Goal: Navigation & Orientation: Go to known website

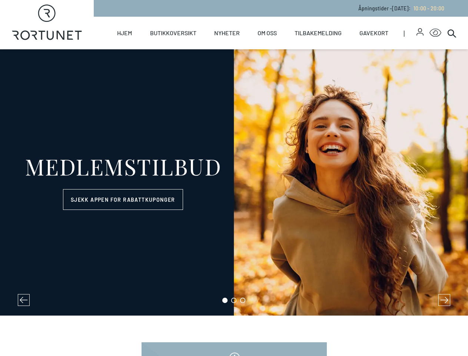
select select "NO"
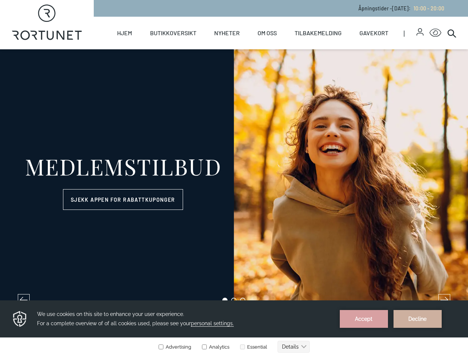
click at [418, 32] on icon "button" at bounding box center [420, 30] width 4 height 4
click at [430, 33] on icon "Click for Accessibility Features" at bounding box center [436, 33] width 12 height 9
